Goal: Check status: Check status

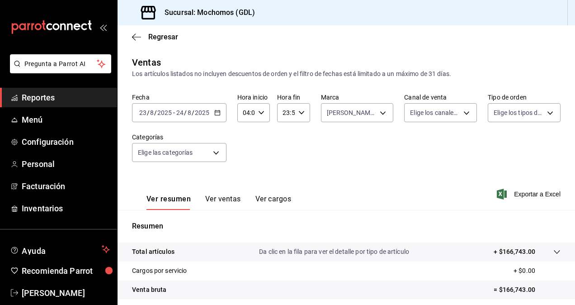
scroll to position [128, 0]
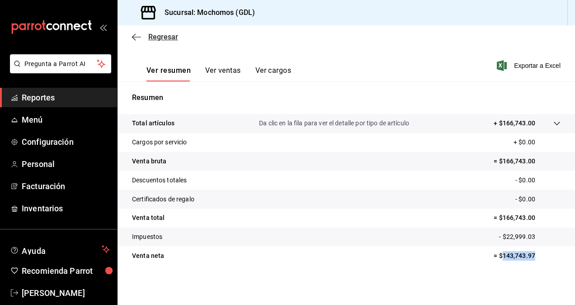
click at [139, 37] on icon "button" at bounding box center [136, 37] width 9 height 0
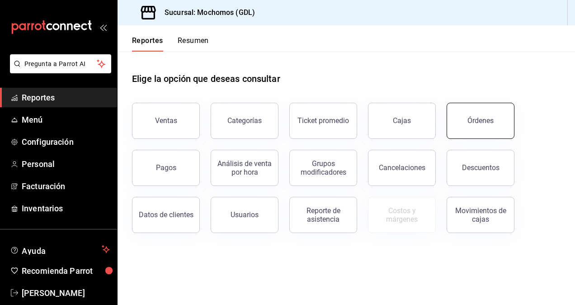
click at [472, 114] on button "Órdenes" at bounding box center [481, 121] width 68 height 36
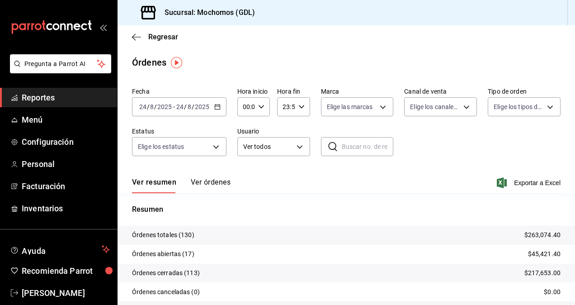
click at [201, 108] on input "2025" at bounding box center [201, 106] width 15 height 7
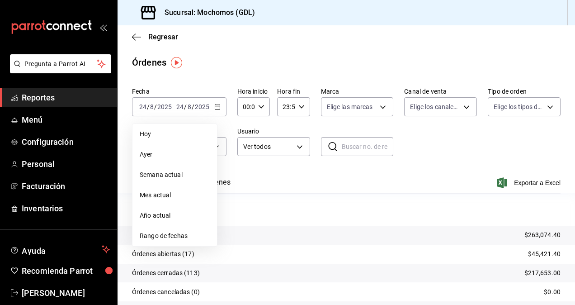
click at [264, 105] on div "00:00 Hora inicio" at bounding box center [253, 106] width 33 height 19
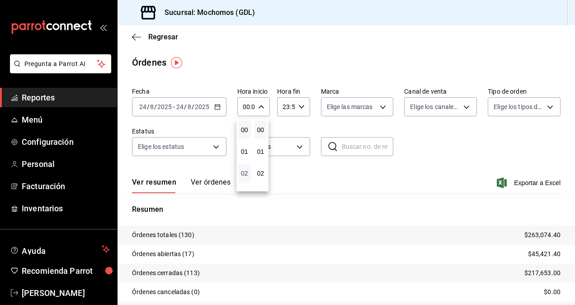
click at [245, 170] on span "02" at bounding box center [245, 173] width 2 height 7
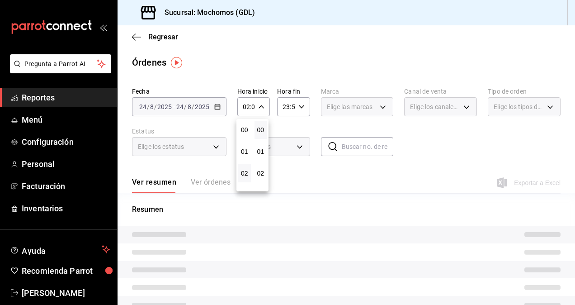
click at [257, 108] on div at bounding box center [287, 152] width 575 height 305
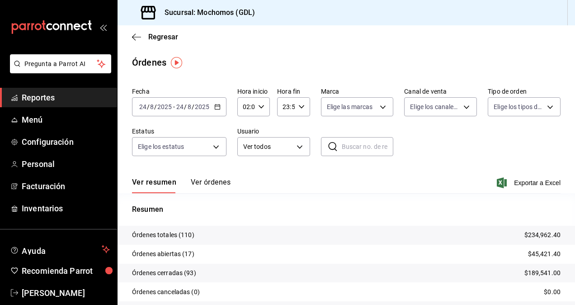
click at [258, 108] on icon "button" at bounding box center [261, 107] width 6 height 6
click at [244, 172] on span "04" at bounding box center [245, 173] width 2 height 7
type input "04:00"
click at [371, 175] on div at bounding box center [287, 152] width 575 height 305
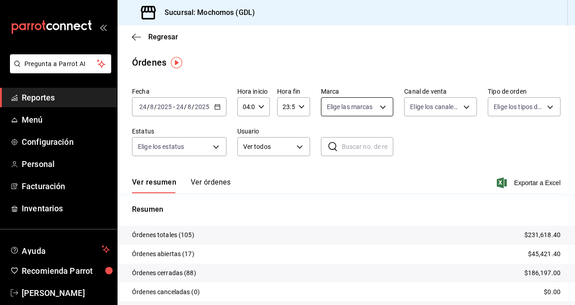
click at [372, 105] on body "Pregunta a Parrot AI Reportes Menú Configuración Personal Facturación Inventari…" at bounding box center [287, 152] width 575 height 305
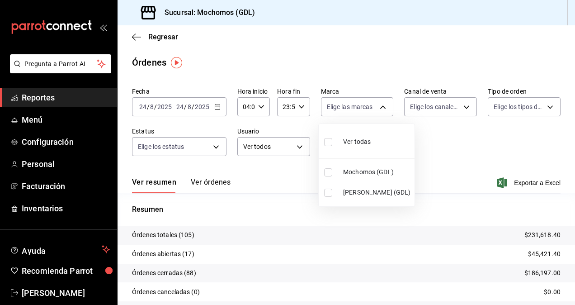
click at [329, 192] on input "checkbox" at bounding box center [328, 193] width 8 height 8
checkbox input "true"
type input "9cac9703-0c5a-4d8b-addd-5b6b571d65b9"
click at [502, 128] on div at bounding box center [287, 152] width 575 height 305
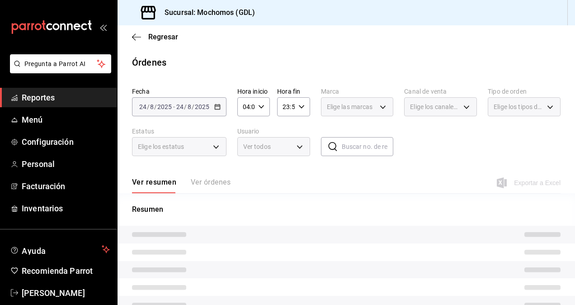
type input "9cac9703-0c5a-4d8b-addd-5b6b571d65b9"
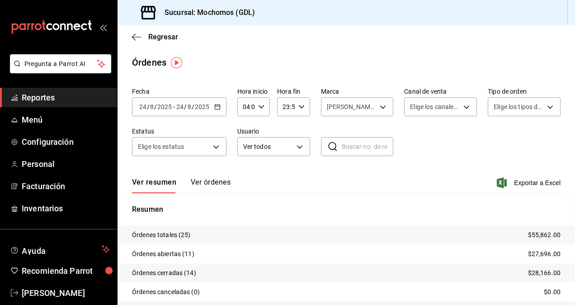
click at [202, 104] on input "2025" at bounding box center [201, 106] width 15 height 7
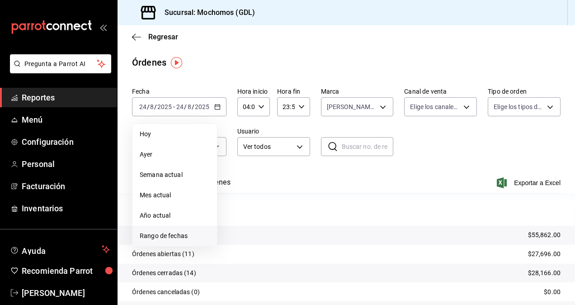
click at [189, 241] on li "Rango de fechas" at bounding box center [174, 236] width 85 height 20
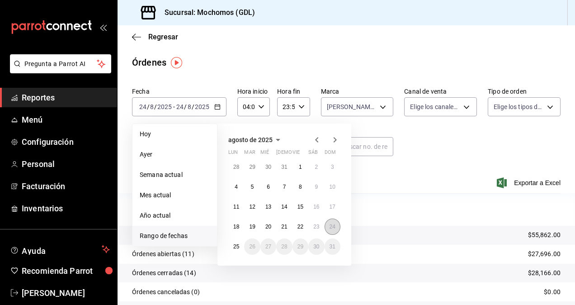
click at [331, 219] on button "24" at bounding box center [333, 226] width 16 height 16
click at [230, 246] on button "25" at bounding box center [236, 246] width 16 height 16
